Goal: Information Seeking & Learning: Find specific fact

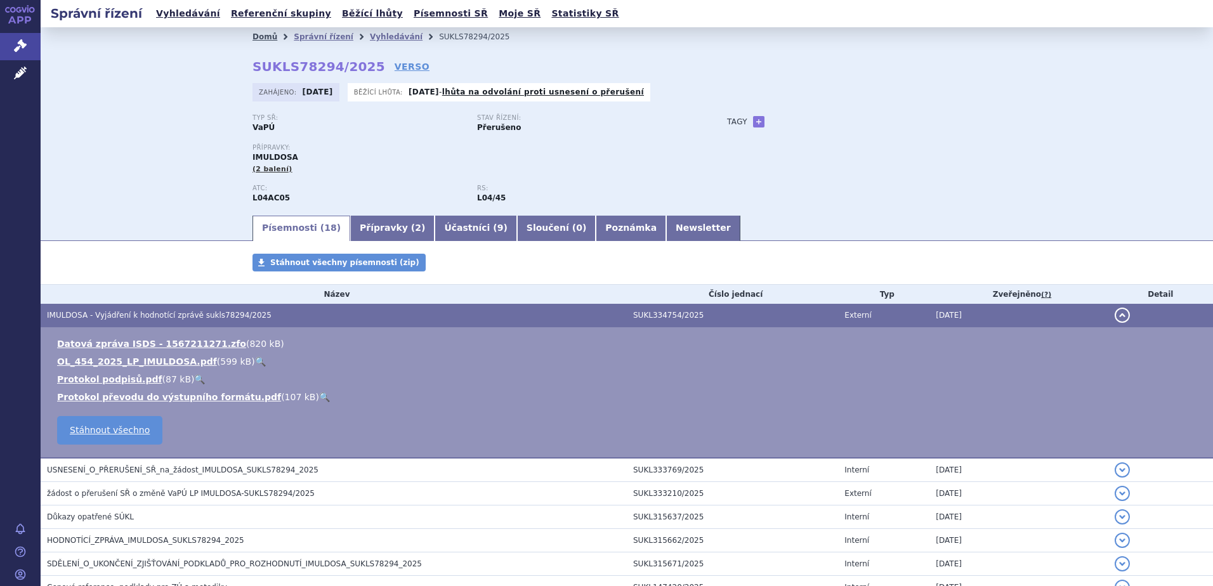
click at [266, 37] on link "Domů" at bounding box center [265, 36] width 25 height 9
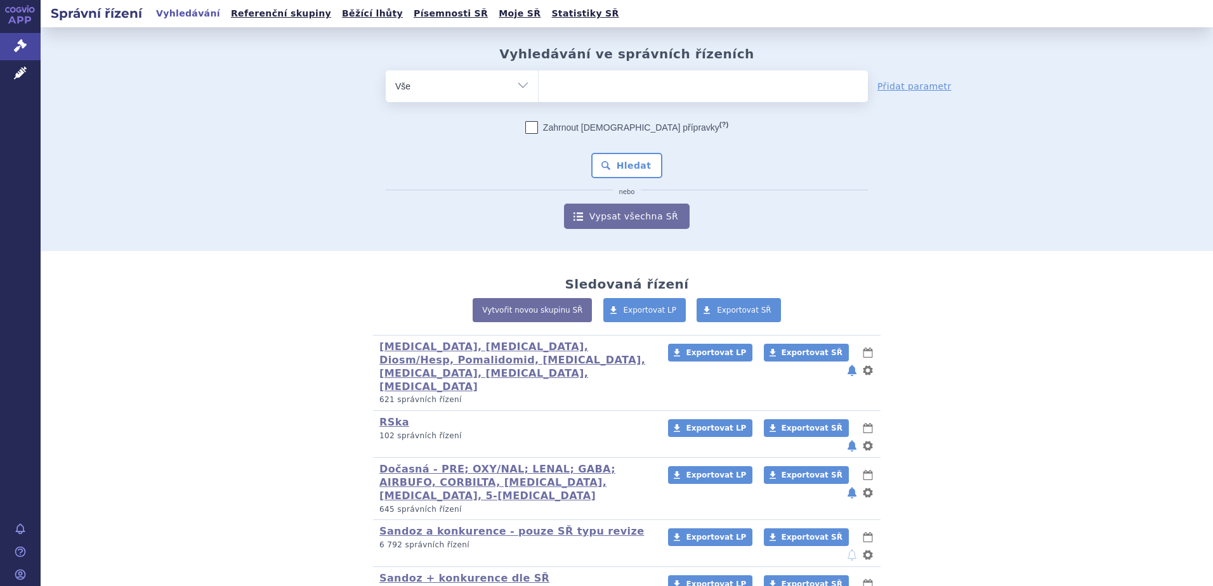
click at [587, 91] on ul at bounding box center [703, 83] width 329 height 27
click at [539, 91] on select at bounding box center [538, 86] width 1 height 32
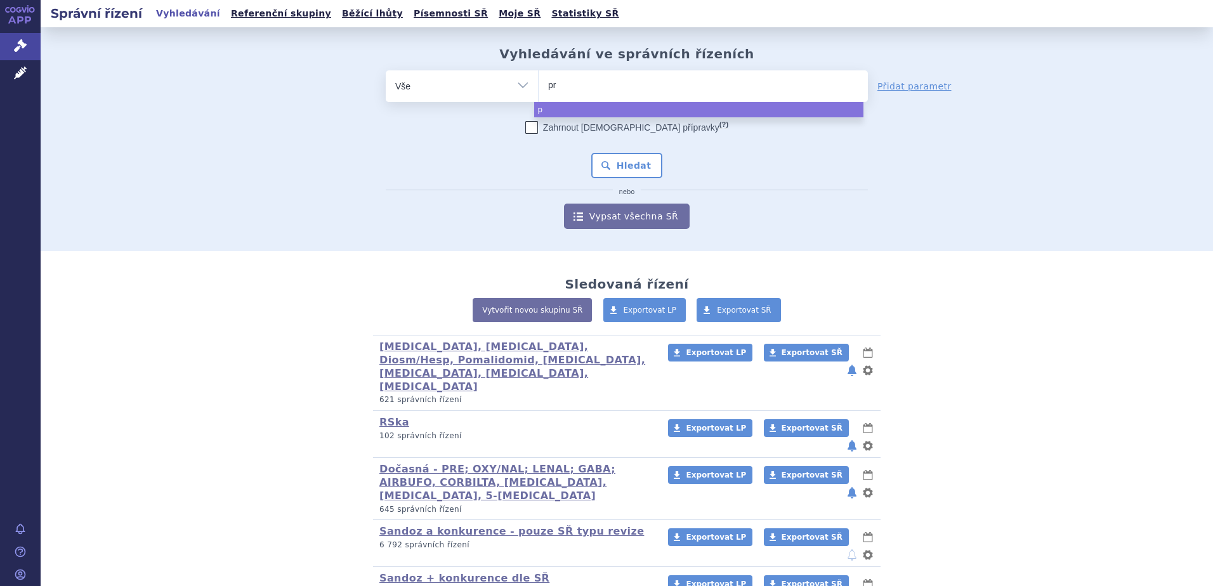
type input "pre"
type input "preo"
type input "preol"
type input "preolia"
select select "preolia"
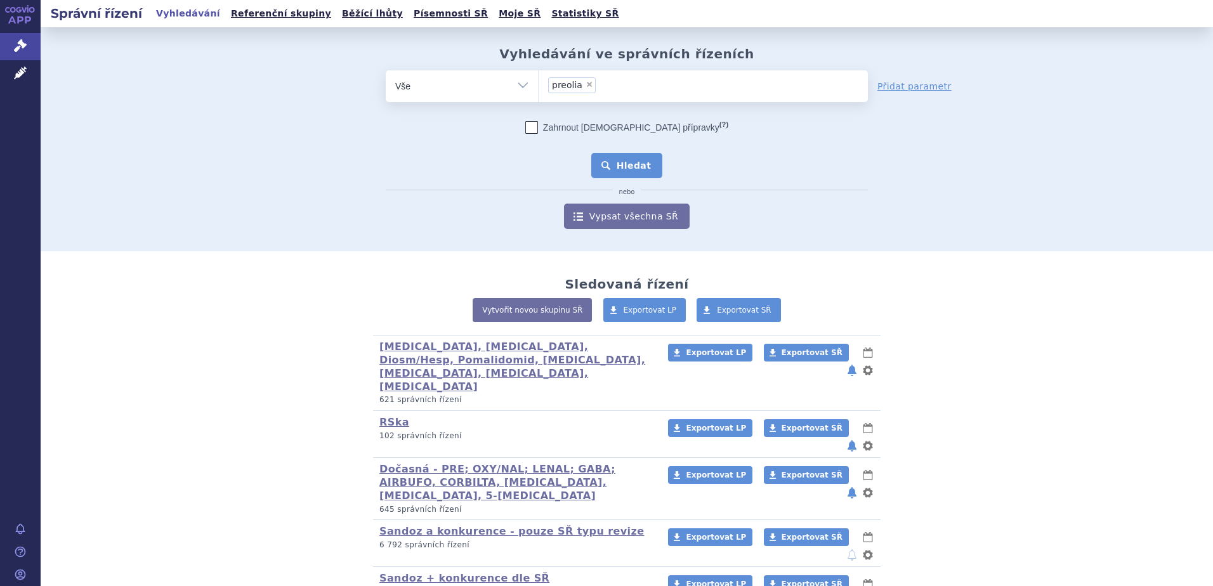
click at [617, 161] on button "Hledat" at bounding box center [627, 165] width 72 height 25
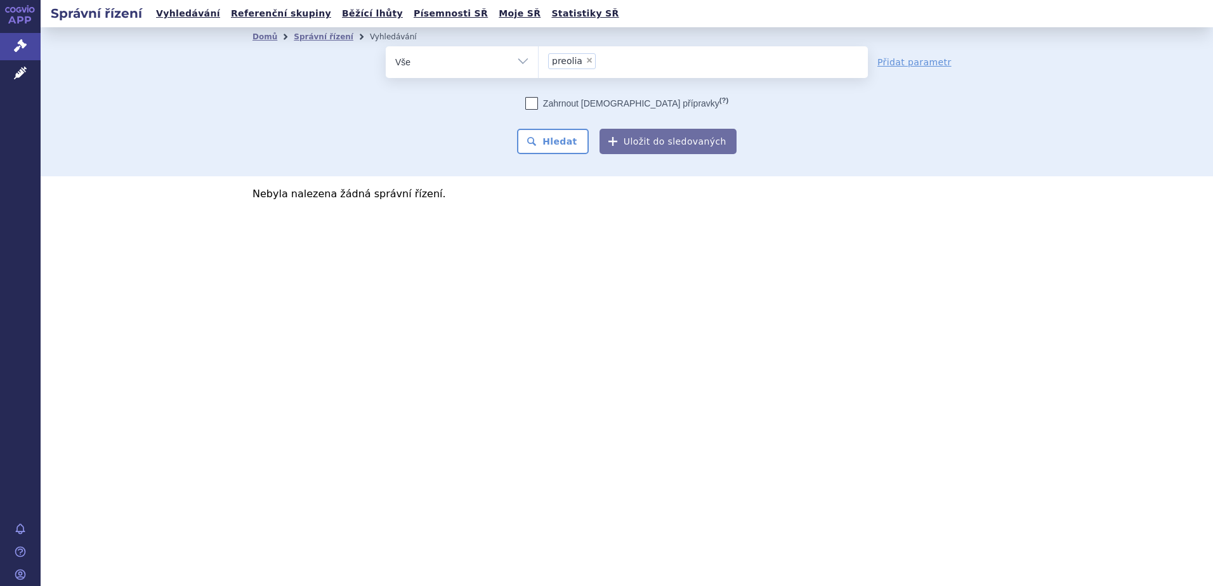
click at [565, 58] on span "preolia" at bounding box center [567, 60] width 30 height 9
click at [539, 58] on select "preolia" at bounding box center [538, 62] width 1 height 32
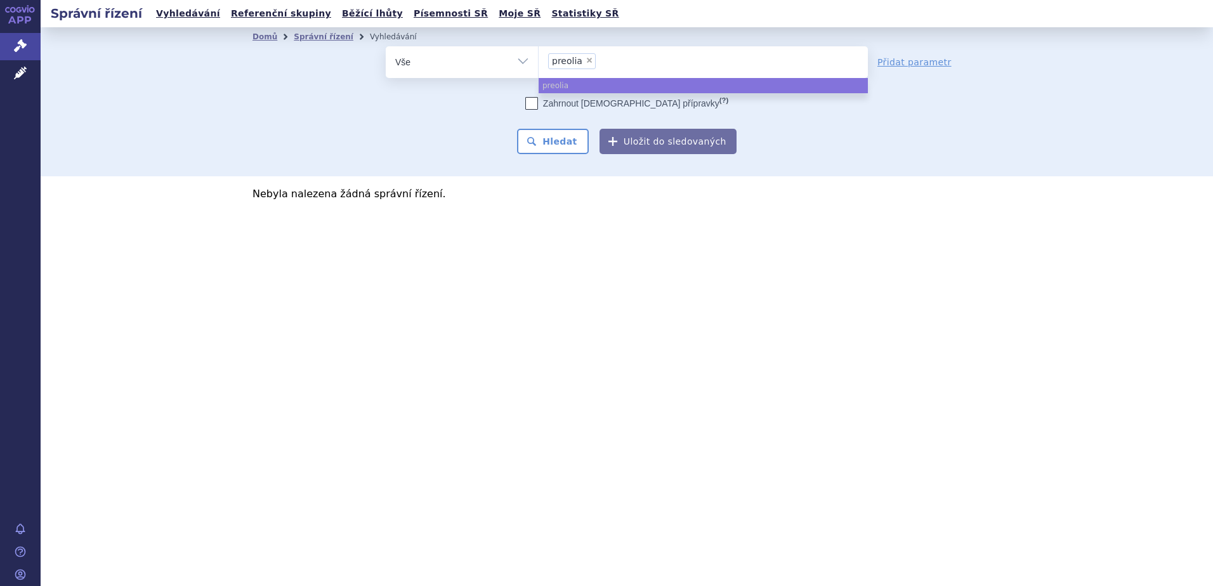
select select
type input "preolia"
type input "prolia"
select select "prolia"
click at [568, 134] on button "Hledat" at bounding box center [553, 141] width 72 height 25
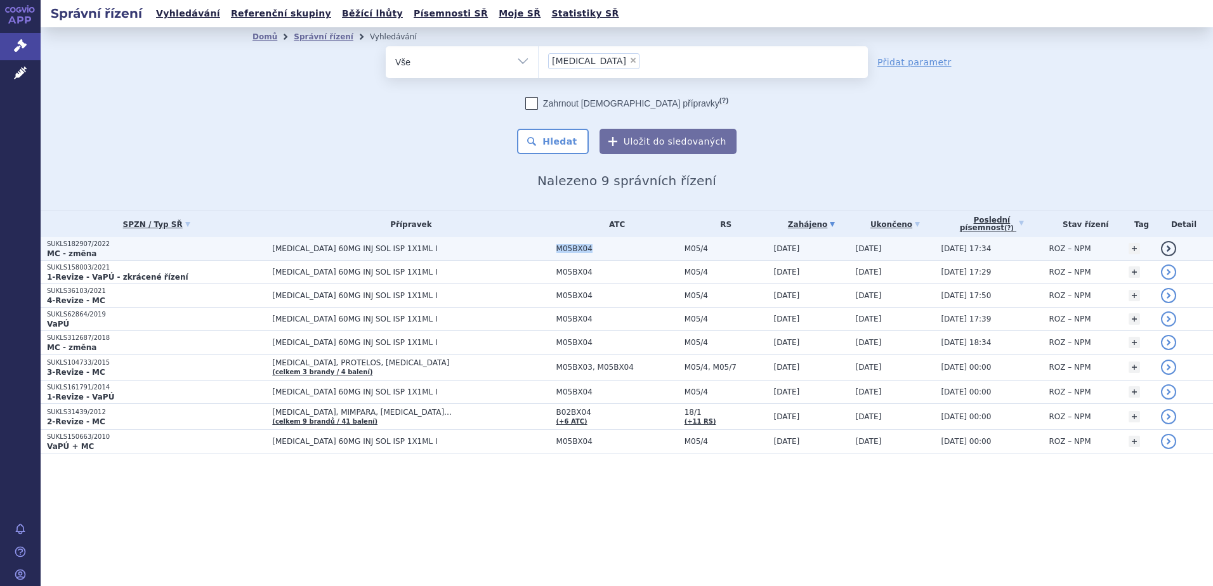
drag, startPoint x: 502, startPoint y: 249, endPoint x: 538, endPoint y: 251, distance: 35.6
click at [556, 251] on span "M05BX04" at bounding box center [617, 248] width 122 height 9
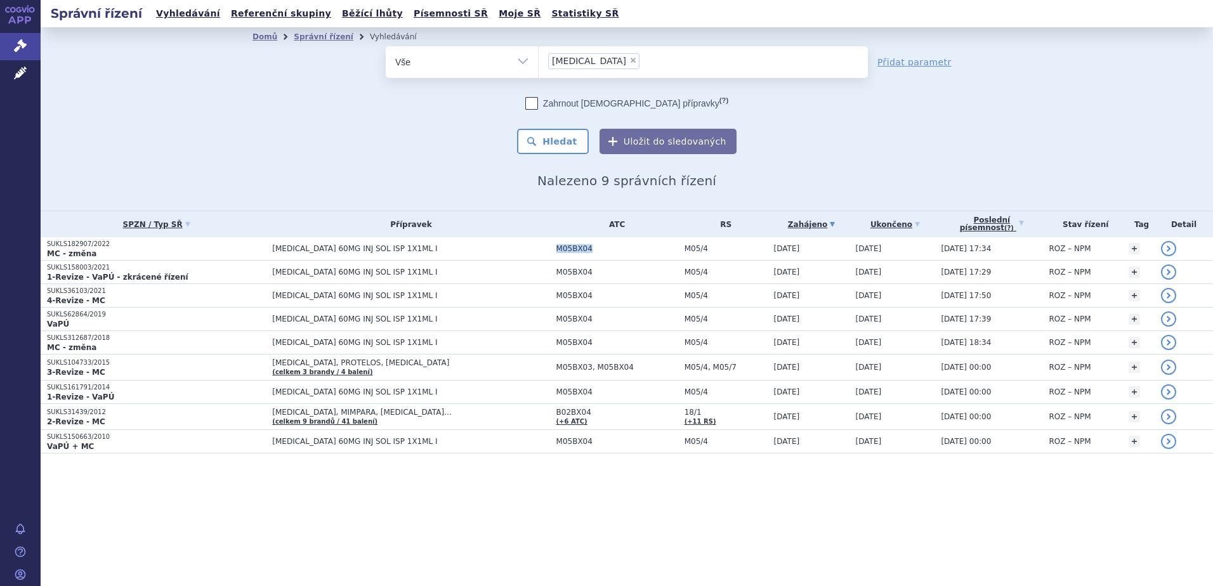
copy span "M05BX04"
click at [629, 61] on span "×" at bounding box center [633, 60] width 8 height 8
click at [539, 61] on select "[MEDICAL_DATA]" at bounding box center [538, 62] width 1 height 32
select select
type input "M05BX04"
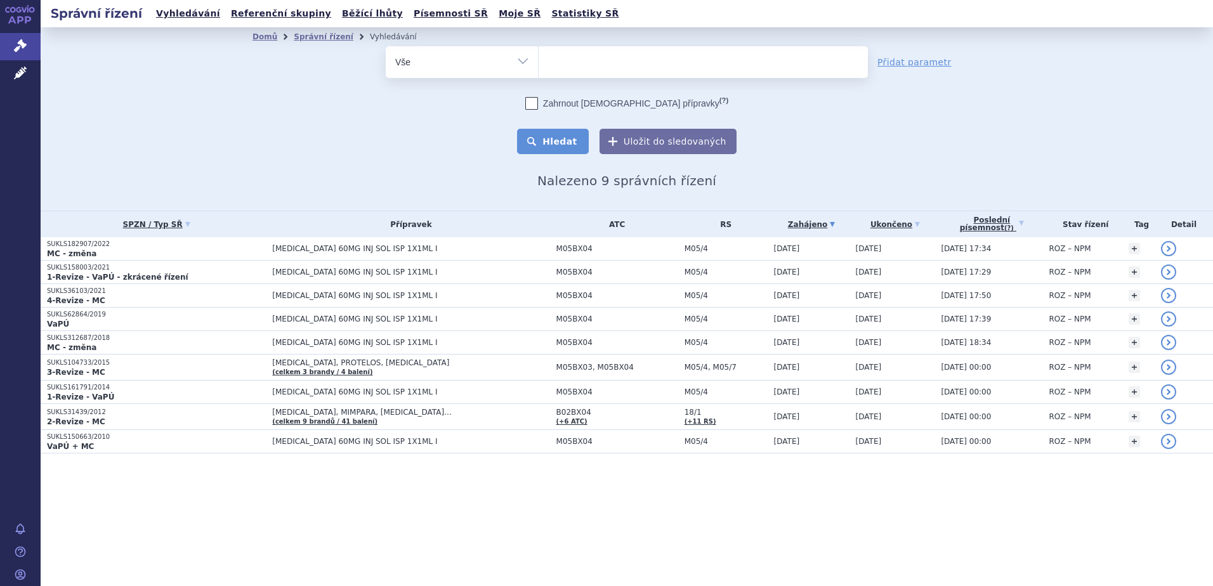
select select "M05BX04"
click at [554, 135] on button "Hledat" at bounding box center [553, 141] width 72 height 25
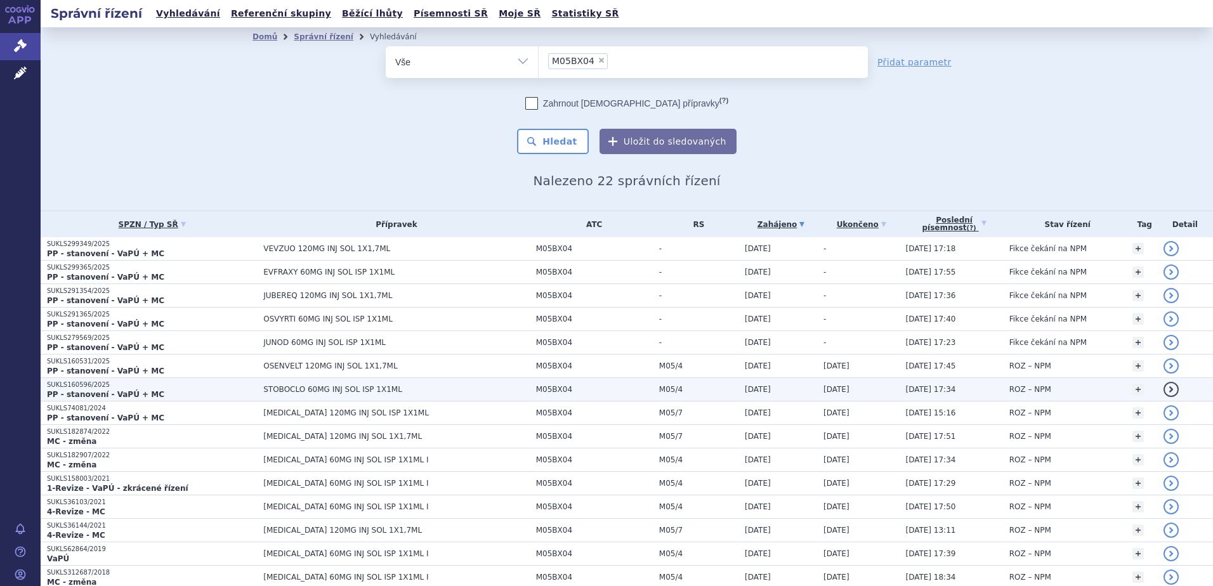
click at [112, 388] on p "SUKLS160596/2025" at bounding box center [152, 385] width 210 height 9
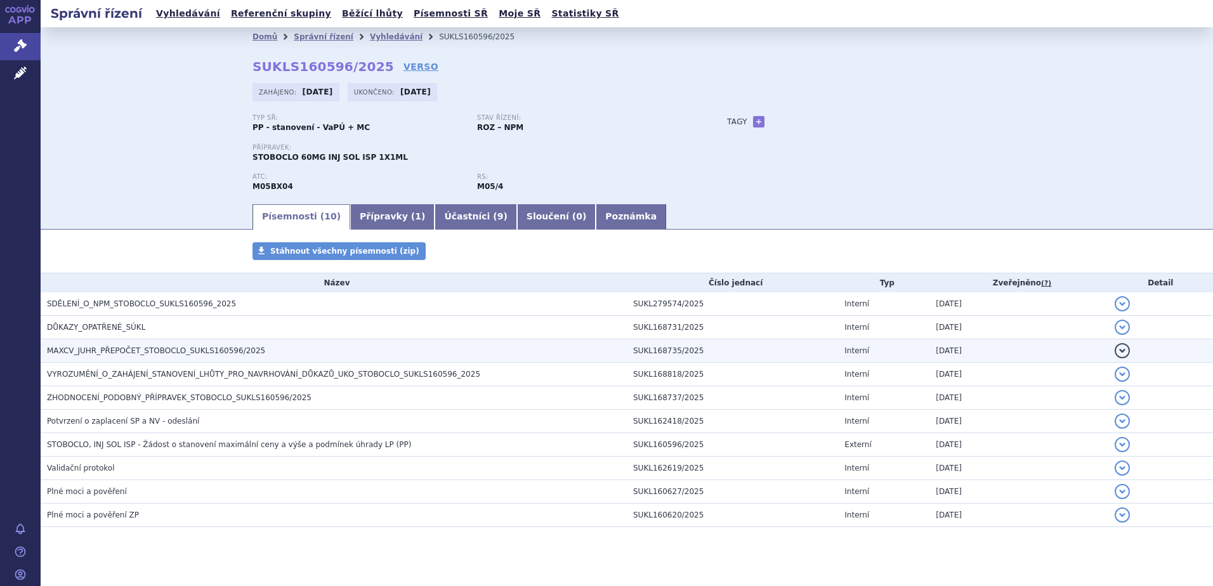
click at [128, 351] on span "MAXCV_JUHR_PŘEPOČET_STOBOCLO_SUKLS160596/2025" at bounding box center [156, 350] width 218 height 9
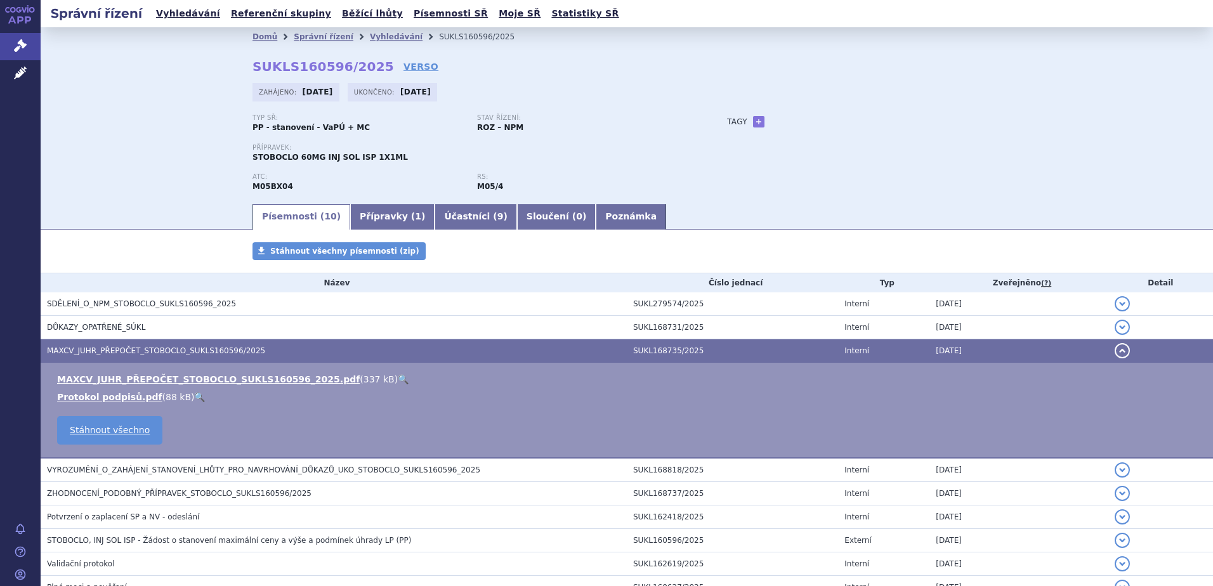
click at [398, 376] on link "🔍" at bounding box center [403, 379] width 11 height 10
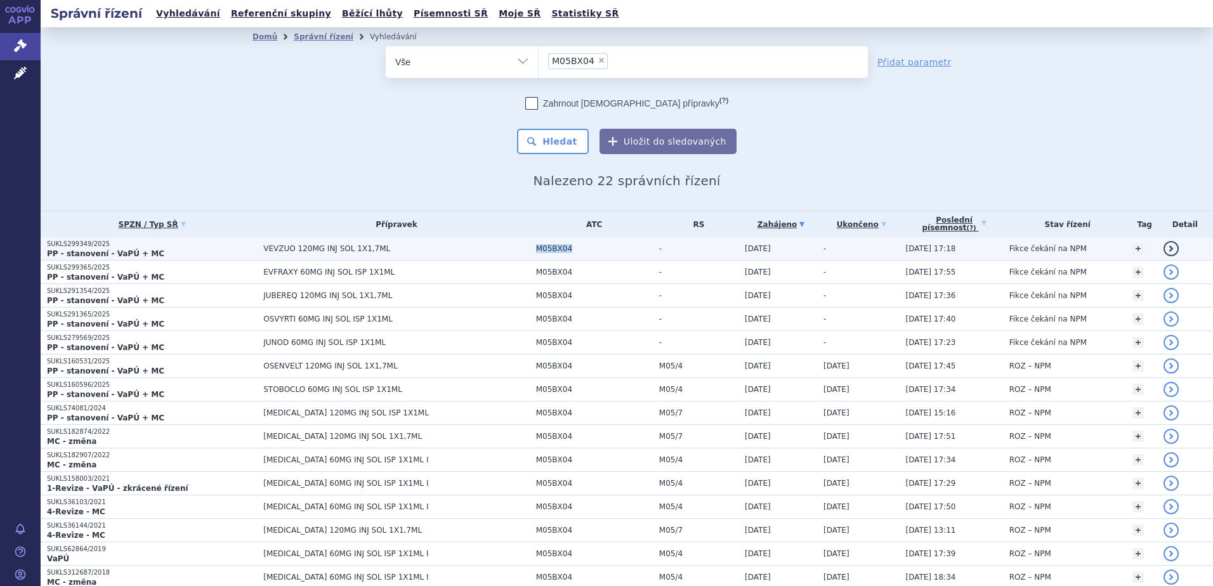
drag, startPoint x: 485, startPoint y: 248, endPoint x: 517, endPoint y: 251, distance: 32.5
click at [530, 251] on td "M05BX04" at bounding box center [591, 248] width 123 height 23
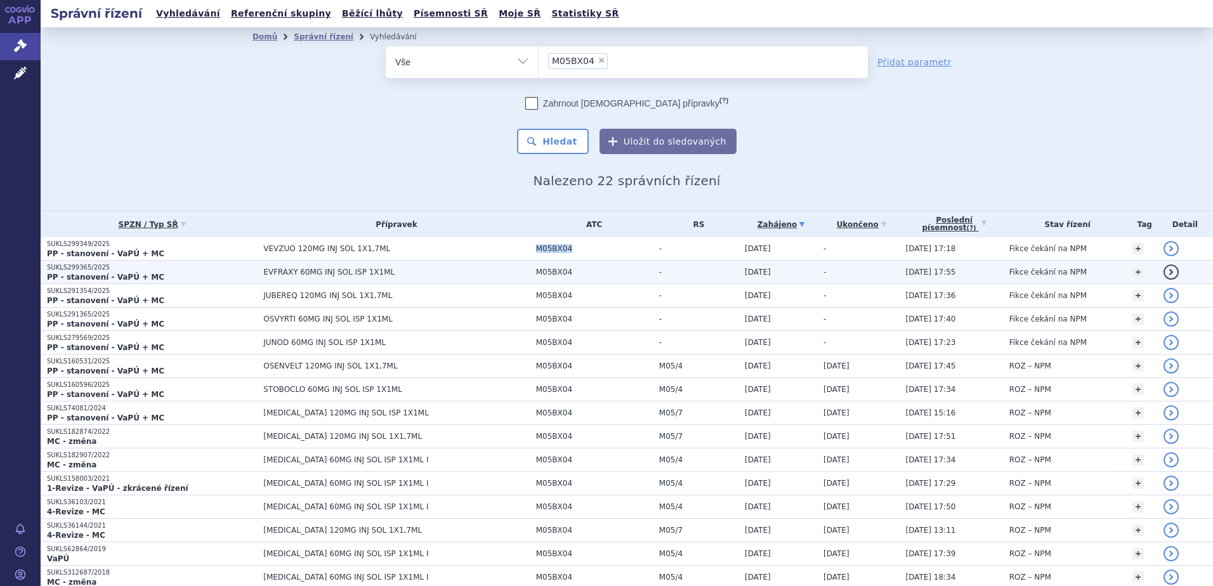
copy span "M05BX04"
